Goal: Information Seeking & Learning: Learn about a topic

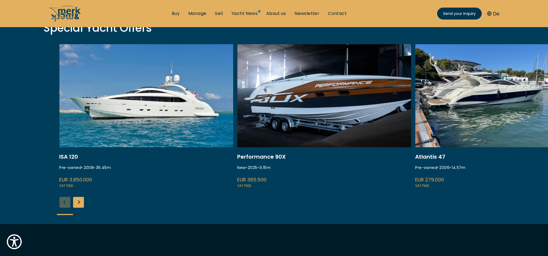
scroll to position [217, 0]
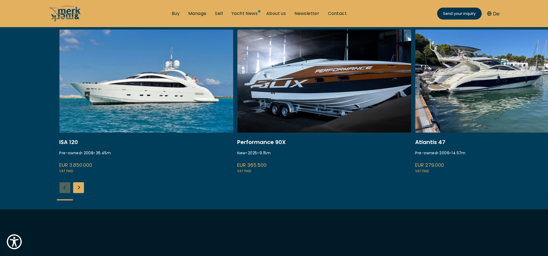
click at [80, 181] on div "ISA 120 Pre-owned • 2008 • 36.45 m EUR 3.850.000 VAT paid Performance 90X New •…" at bounding box center [274, 120] width 548 height 180
click at [79, 186] on div "Next slide" at bounding box center [78, 188] width 11 height 11
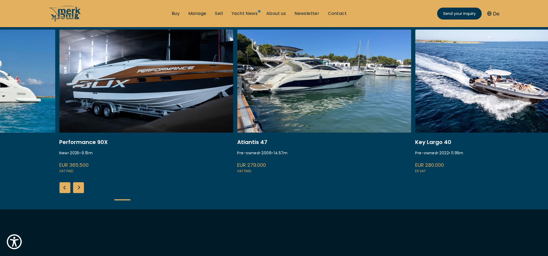
click at [78, 184] on div "Next slide" at bounding box center [78, 188] width 11 height 11
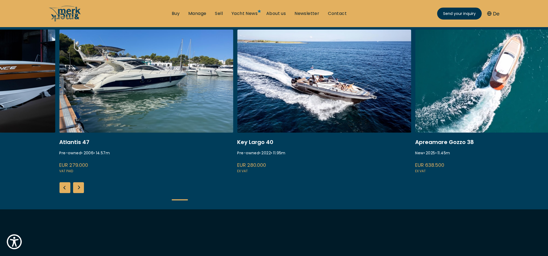
click at [78, 184] on div "Next slide" at bounding box center [78, 188] width 11 height 11
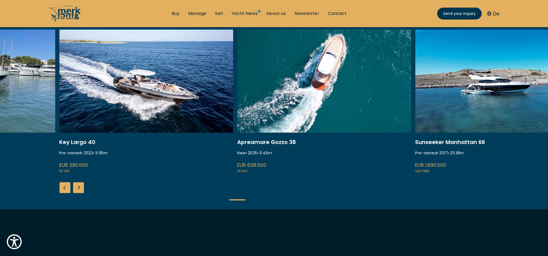
click at [78, 183] on div "Next slide" at bounding box center [78, 188] width 11 height 11
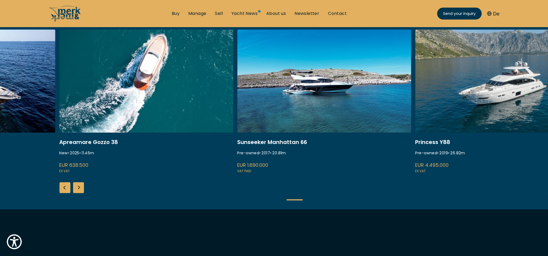
click at [78, 183] on div "Next slide" at bounding box center [78, 188] width 11 height 11
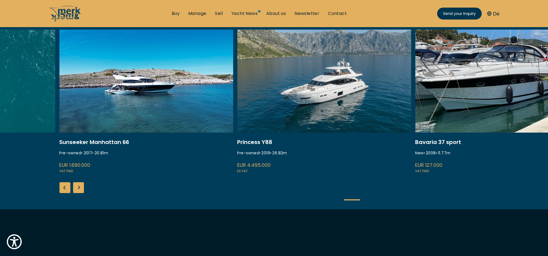
click at [79, 181] on div "ISA 120 Pre-owned • 2008 • 36.45 m EUR 3.850.000 VAT paid Performance 90X New •…" at bounding box center [274, 120] width 548 height 180
click at [80, 181] on div "ISA 120 Pre-owned • 2008 • 36.45 m EUR 3.850.000 VAT paid Performance 90X New •…" at bounding box center [274, 120] width 548 height 180
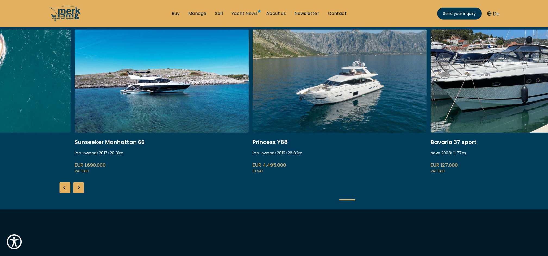
click at [79, 181] on div "ISA 120 Pre-owned • 2008 • 36.45 m EUR 3.850.000 VAT paid Performance 90X New •…" at bounding box center [274, 120] width 548 height 180
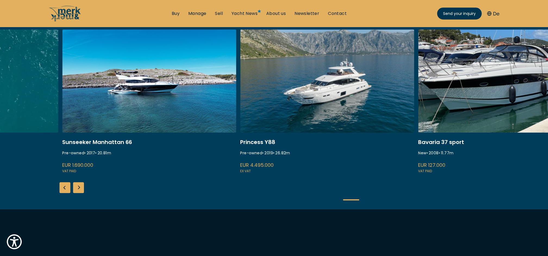
click at [76, 185] on div "Next slide" at bounding box center [78, 188] width 11 height 11
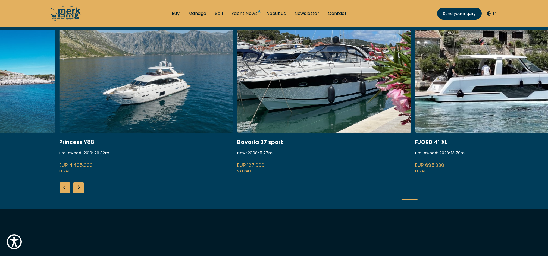
click at [76, 185] on div "Next slide" at bounding box center [78, 188] width 11 height 11
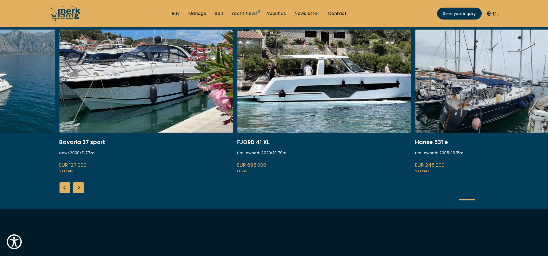
click at [76, 185] on div "Next slide" at bounding box center [78, 188] width 11 height 11
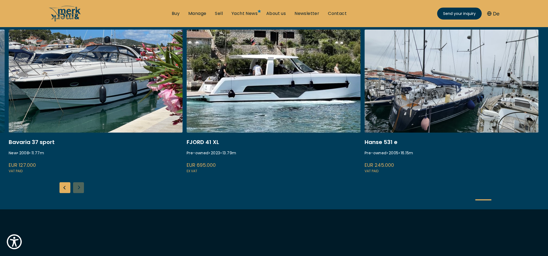
click at [76, 185] on div "ISA 120 Pre-owned • 2008 • 36.45 m EUR 3.850.000 VAT paid Performance 90X New •…" at bounding box center [274, 120] width 548 height 180
click at [66, 187] on div "Previous slide" at bounding box center [64, 188] width 11 height 11
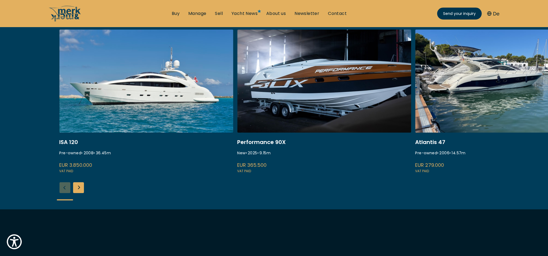
click at [66, 187] on div "ISA 120 Pre-owned • 2008 • 36.45 m EUR 3.850.000 VAT paid Performance 90X New •…" at bounding box center [274, 120] width 548 height 180
click at [82, 189] on div "Next slide" at bounding box center [78, 188] width 11 height 11
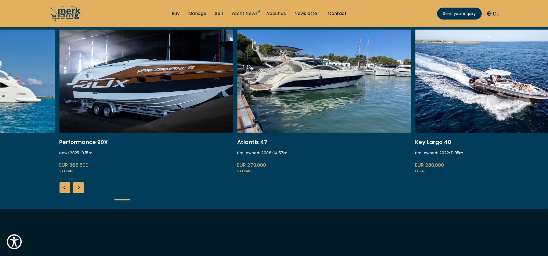
click at [81, 188] on div "Next slide" at bounding box center [78, 188] width 11 height 11
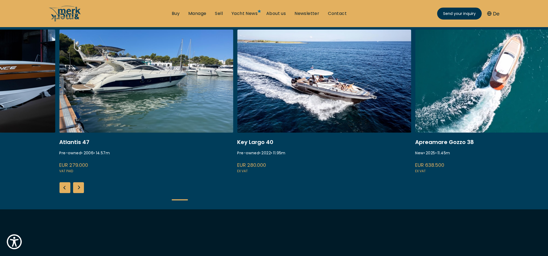
click at [80, 187] on div "Next slide" at bounding box center [78, 188] width 11 height 11
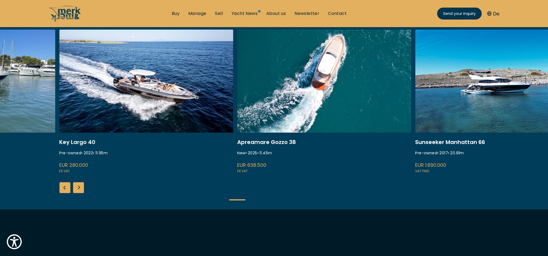
click at [78, 186] on div "Next slide" at bounding box center [78, 188] width 11 height 11
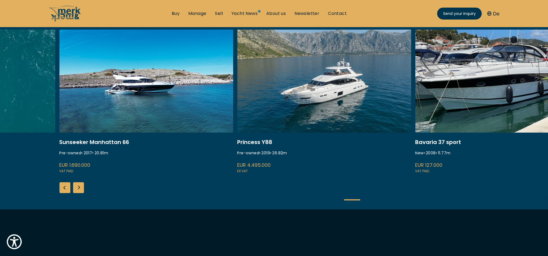
click at [78, 185] on div "Next slide" at bounding box center [78, 188] width 11 height 11
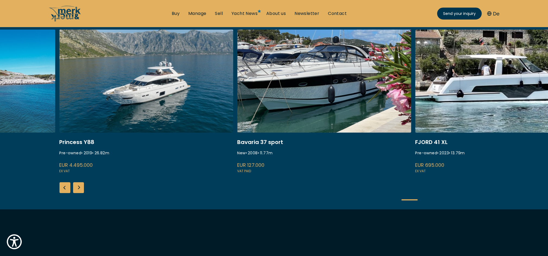
click at [78, 185] on div "Next slide" at bounding box center [78, 188] width 11 height 11
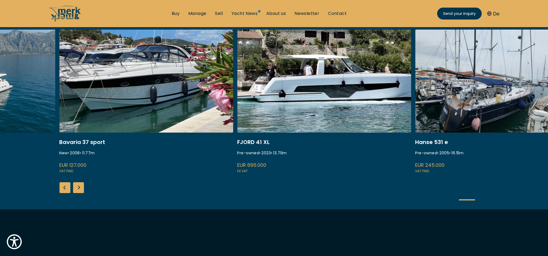
click at [79, 184] on div "Next slide" at bounding box center [78, 188] width 11 height 11
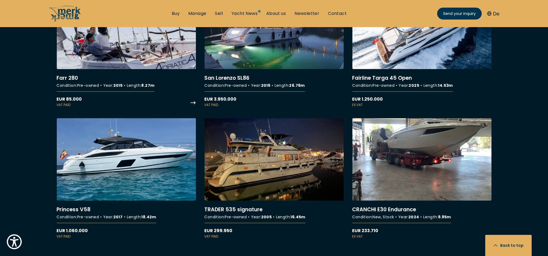
scroll to position [1232, 0]
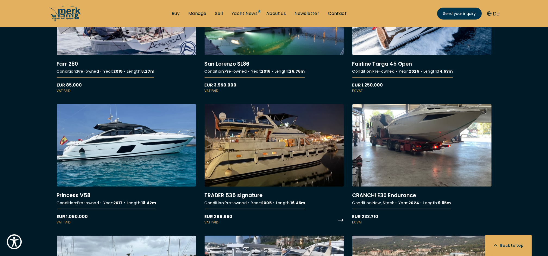
drag, startPoint x: 281, startPoint y: 170, endPoint x: 273, endPoint y: 169, distance: 7.4
click at [281, 170] on link "More details about TRADER 535 signature" at bounding box center [274, 164] width 139 height 121
